Goal: Communication & Community: Participate in discussion

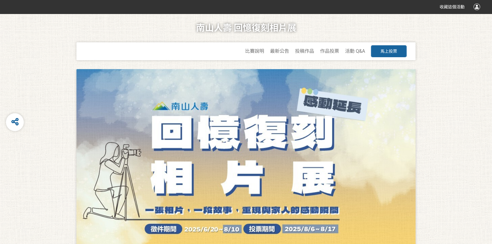
click at [384, 53] on span "馬上投票" at bounding box center [388, 51] width 17 height 5
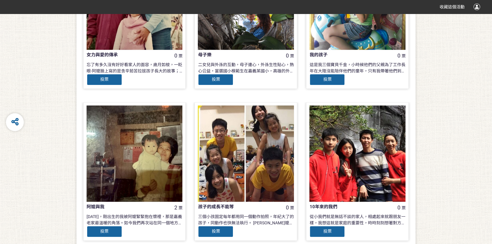
scroll to position [565, 0]
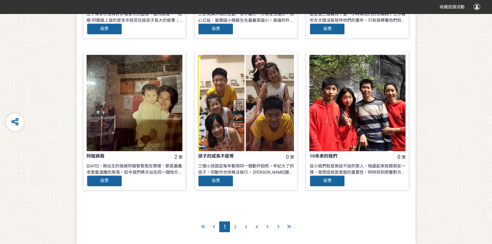
click at [236, 227] on span "2" at bounding box center [235, 226] width 2 height 5
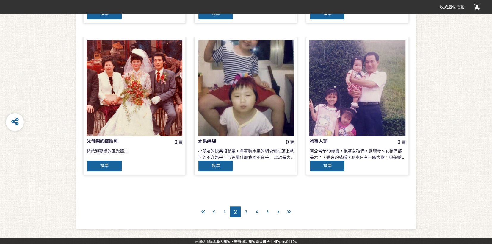
scroll to position [581, 0]
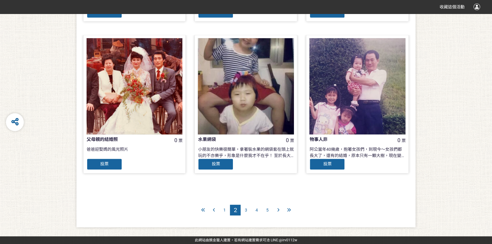
click at [245, 209] on span "3" at bounding box center [246, 209] width 2 height 5
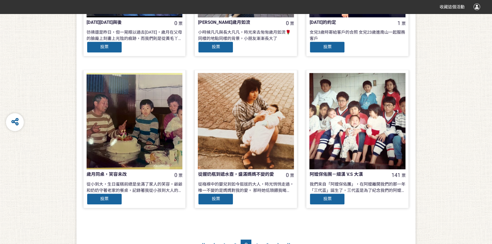
scroll to position [581, 0]
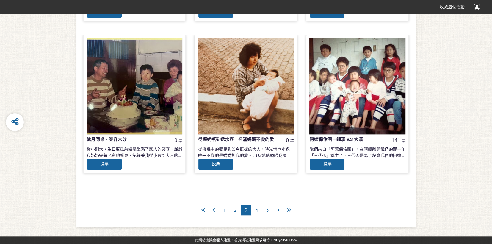
click at [258, 210] on span "4" at bounding box center [256, 209] width 2 height 5
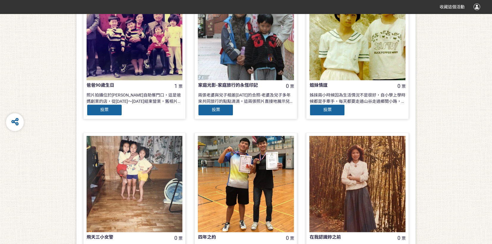
scroll to position [565, 0]
